Goal: Information Seeking & Learning: Learn about a topic

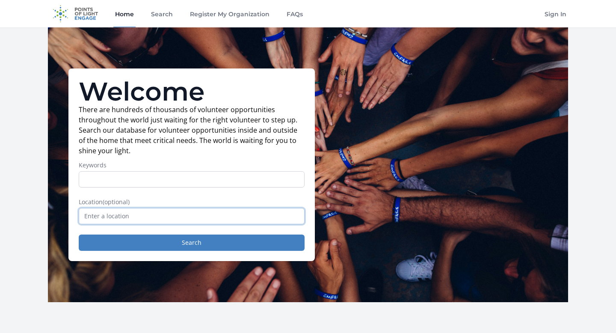
click at [172, 214] on input "text" at bounding box center [192, 216] width 226 height 16
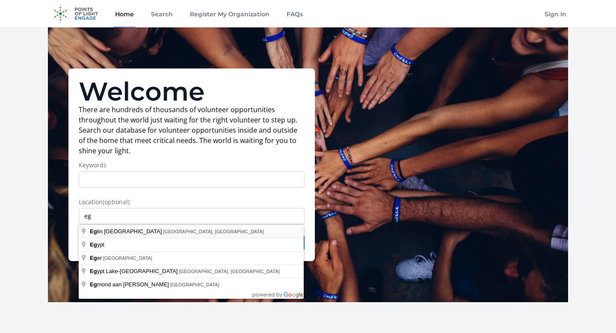
type input "Eglin Air Force Base, FL, USA"
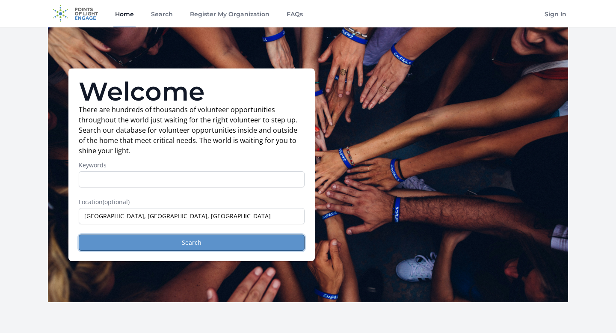
click at [181, 240] on button "Search" at bounding box center [192, 243] width 226 height 16
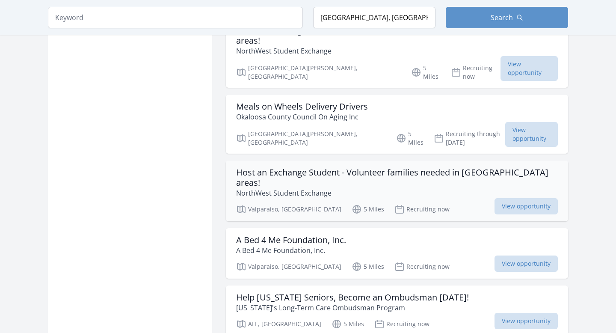
scroll to position [957, 0]
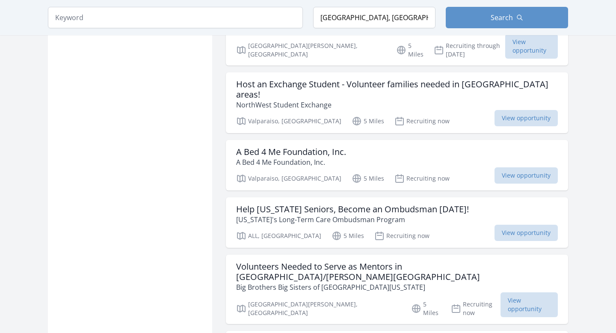
scroll to position [1045, 0]
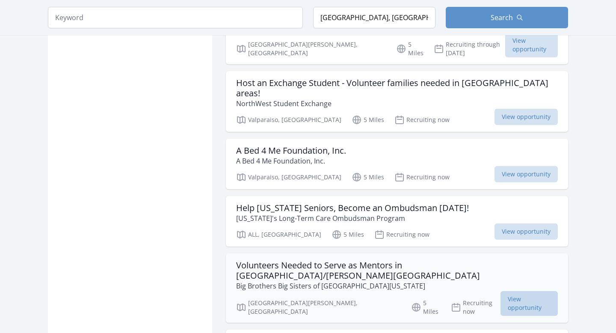
click at [512, 291] on span "View opportunity" at bounding box center [529, 303] width 57 height 25
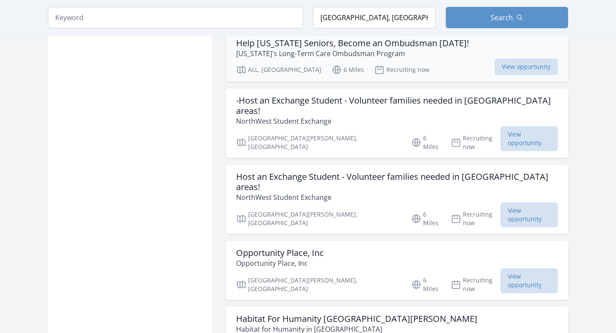
scroll to position [1346, 0]
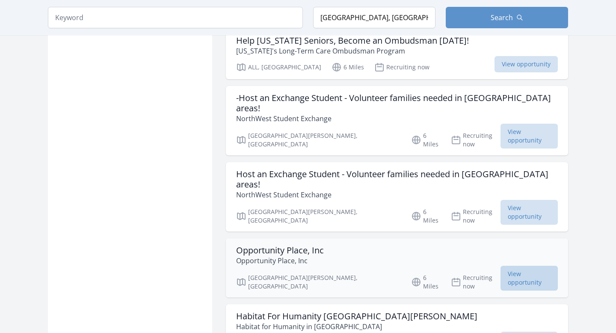
click at [510, 266] on span "View opportunity" at bounding box center [529, 278] width 57 height 25
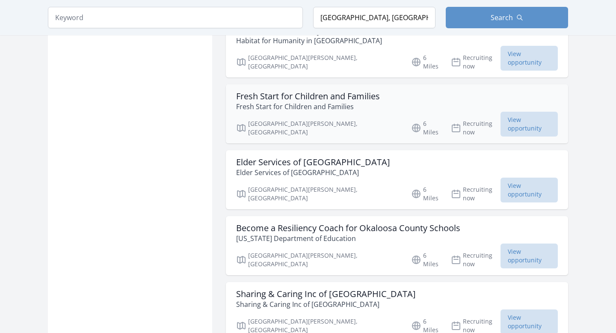
scroll to position [1631, 0]
click at [507, 310] on span "View opportunity" at bounding box center [529, 322] width 57 height 25
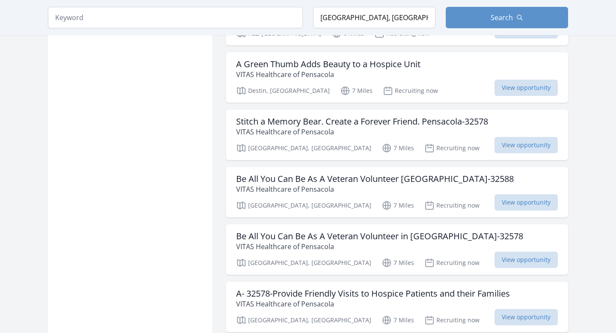
scroll to position [2167, 0]
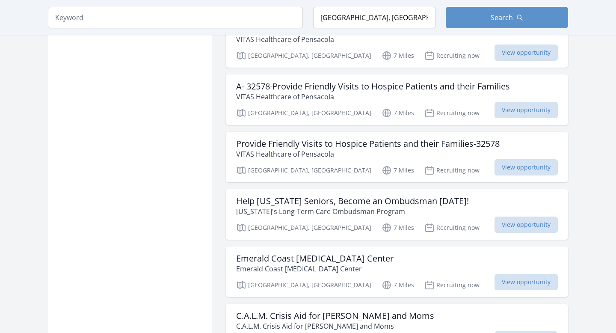
scroll to position [2375, 0]
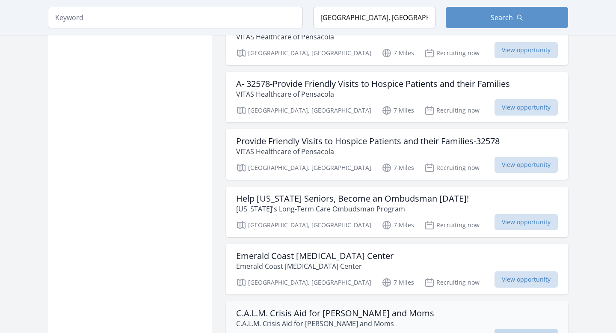
click at [523, 329] on span "View opportunity" at bounding box center [526, 337] width 63 height 16
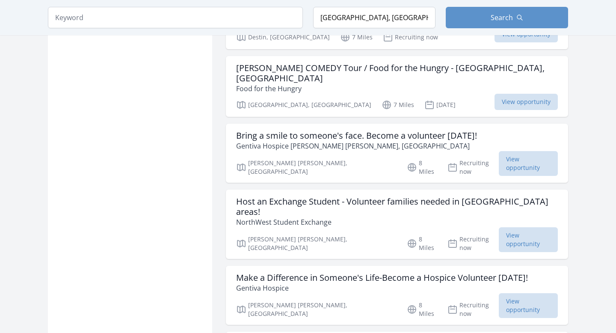
scroll to position [3226, 0]
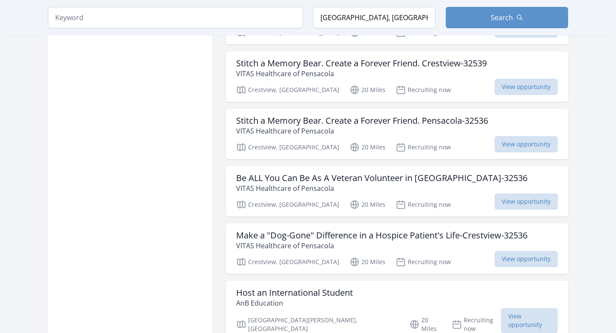
scroll to position [4509, 0]
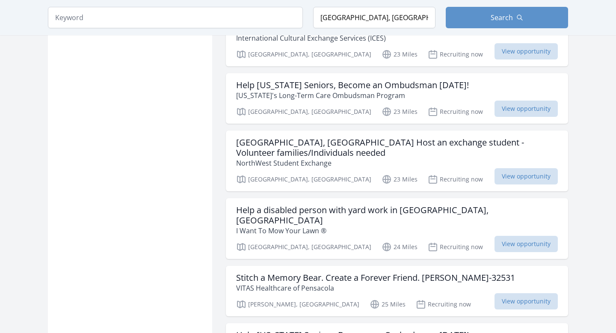
scroll to position [5631, 0]
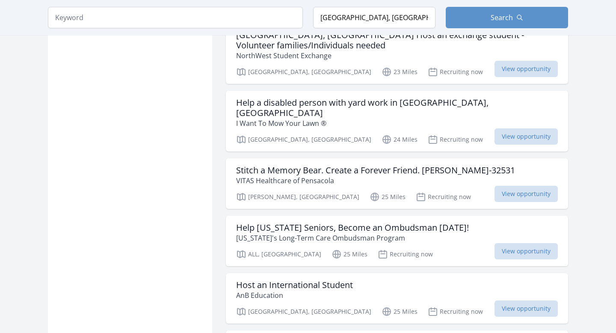
scroll to position [5742, 0]
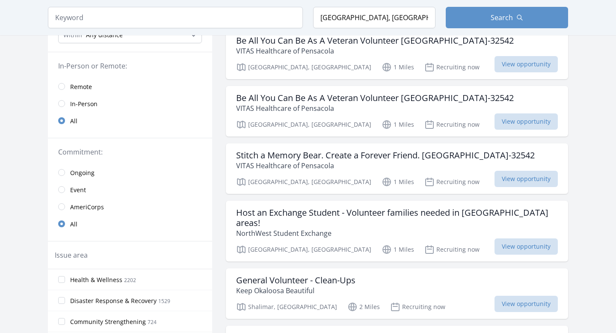
scroll to position [91, 0]
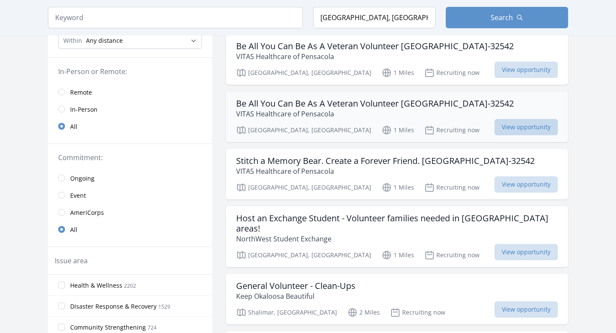
click at [515, 126] on span "View opportunity" at bounding box center [526, 127] width 63 height 16
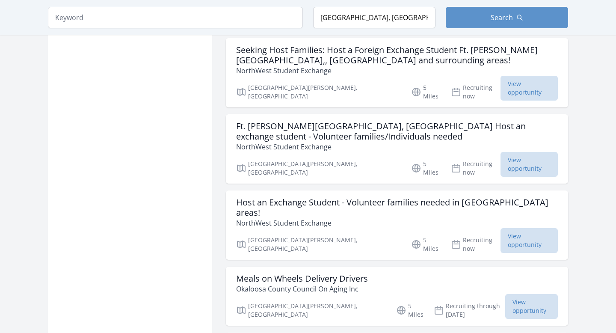
scroll to position [784, 0]
click at [520, 293] on span "View opportunity" at bounding box center [531, 305] width 53 height 25
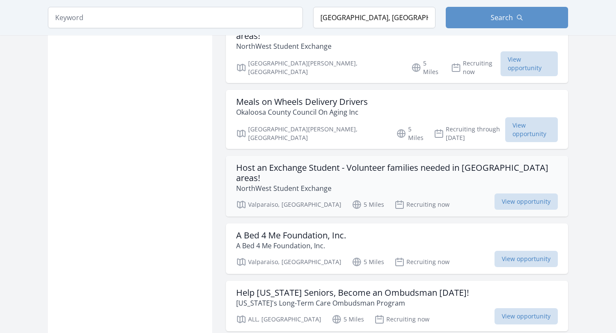
scroll to position [964, 0]
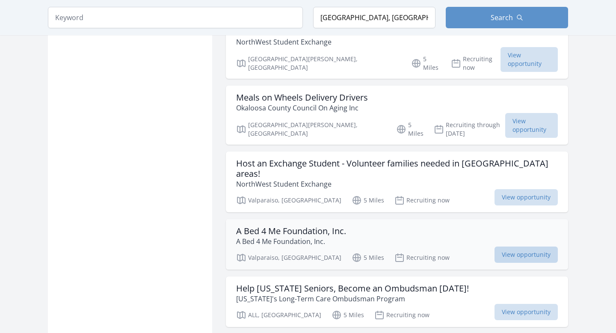
click at [515, 247] on span "View opportunity" at bounding box center [526, 255] width 63 height 16
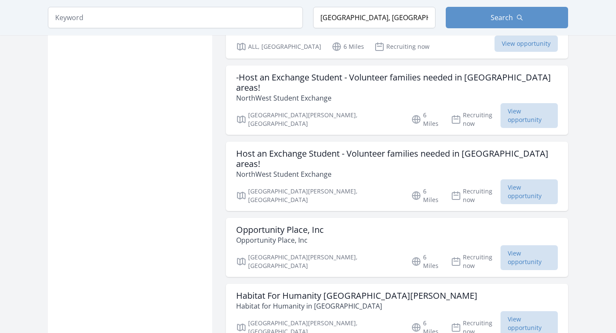
scroll to position [1368, 0]
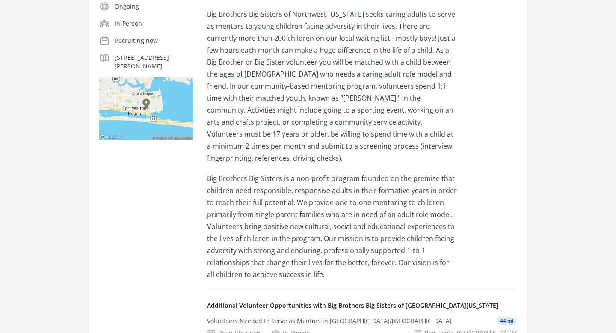
scroll to position [217, 0]
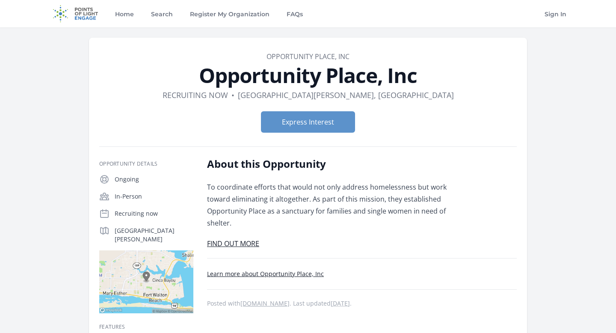
click at [271, 276] on link "Learn more about Opportunity Place, Inc" at bounding box center [265, 274] width 117 height 8
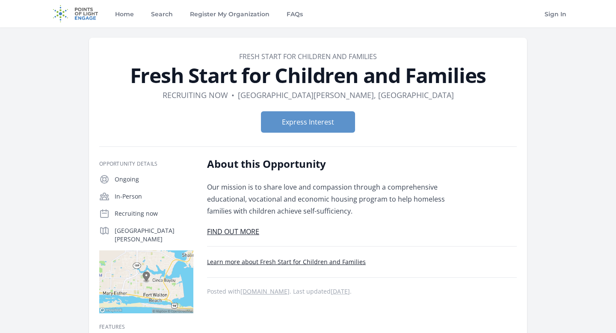
click at [316, 262] on link "Learn more about Fresh Start for Children and Families" at bounding box center [286, 262] width 159 height 8
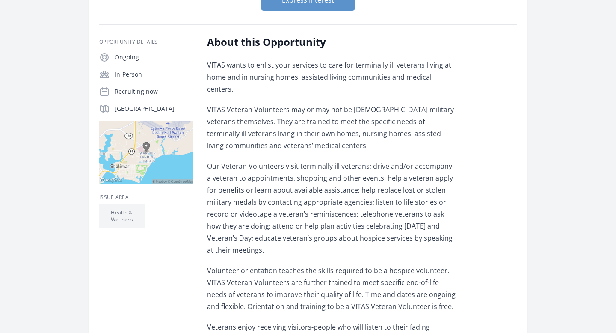
scroll to position [146, 0]
